Goal: Check status: Check status

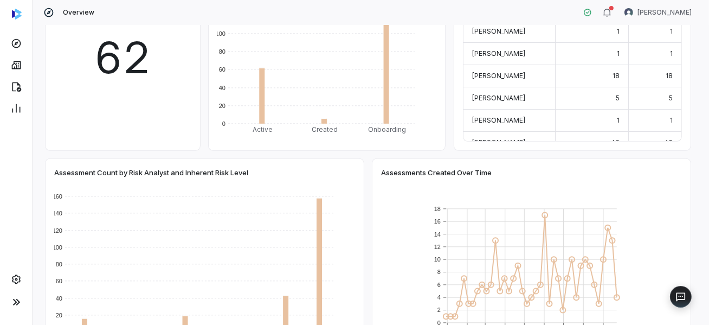
scroll to position [325, 0]
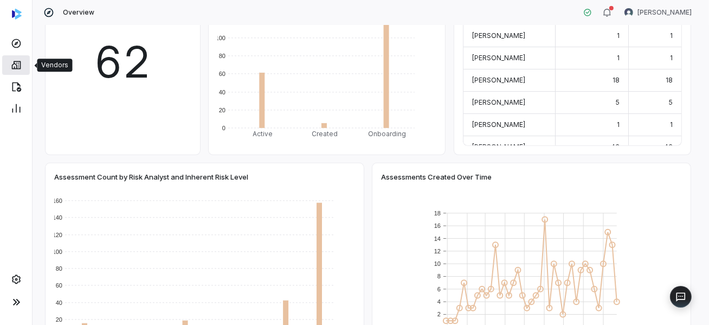
click at [21, 67] on icon at bounding box center [16, 65] width 11 height 11
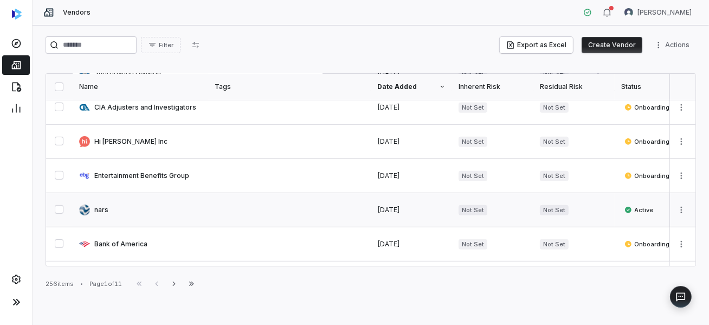
scroll to position [434, 0]
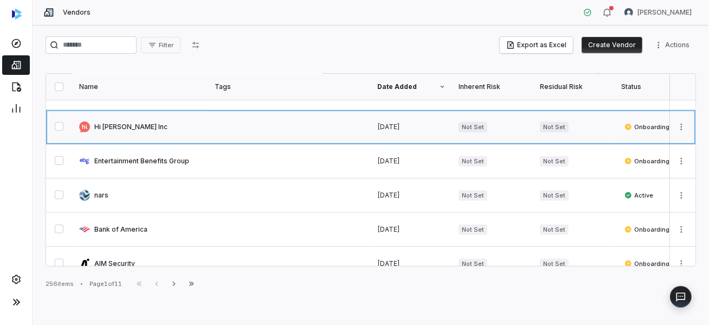
click at [107, 126] on link at bounding box center [141, 127] width 136 height 34
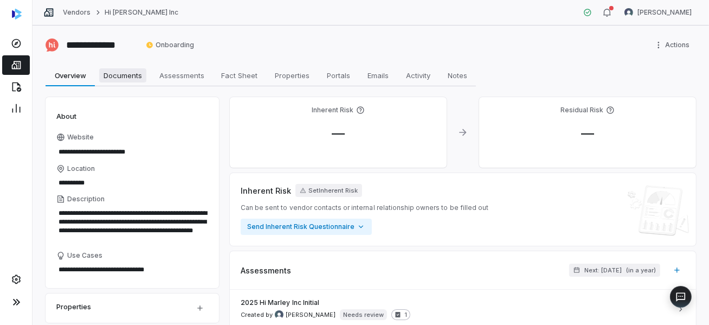
click at [118, 76] on span "Documents" at bounding box center [122, 75] width 47 height 14
type textarea "*"
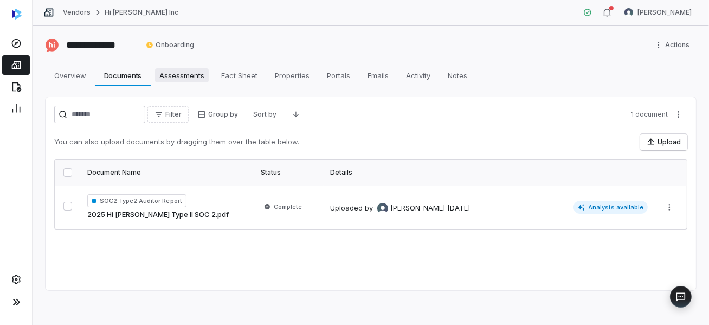
click at [171, 70] on span "Assessments" at bounding box center [182, 75] width 54 height 14
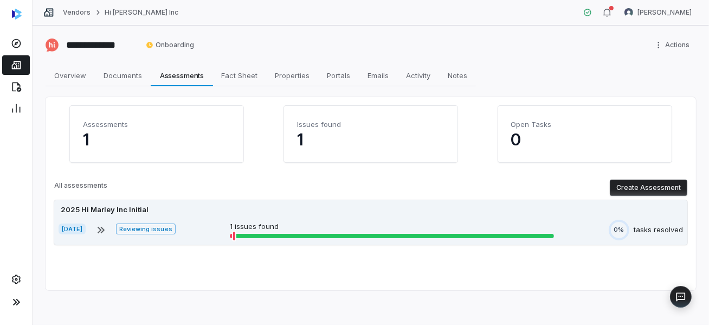
click at [240, 233] on div at bounding box center [234, 236] width 11 height 9
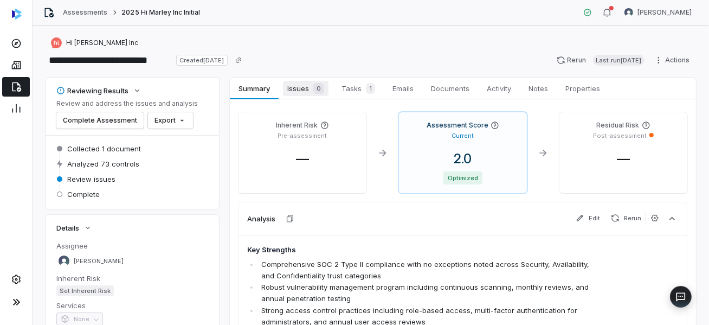
click at [304, 90] on span "Issues 0" at bounding box center [306, 88] width 46 height 15
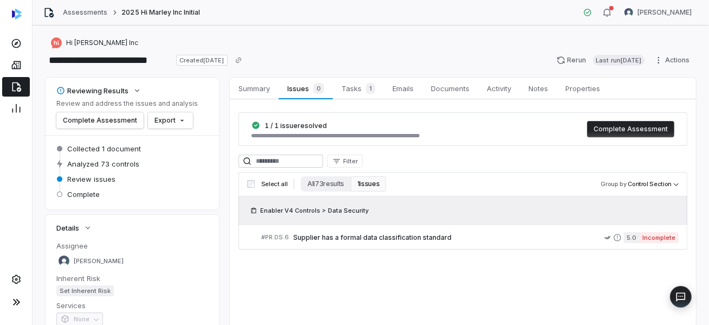
click at [368, 184] on button "1 issues" at bounding box center [368, 183] width 35 height 15
